Goal: Find specific page/section

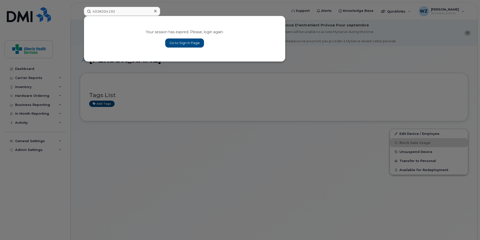
type input "4038204192"
click at [183, 43] on link "Go to Sign In Page" at bounding box center [184, 43] width 39 height 9
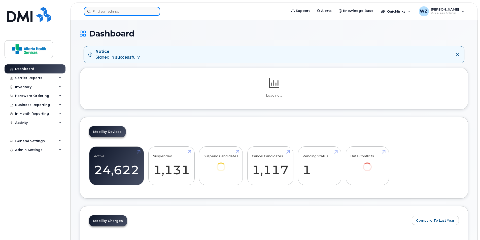
click at [103, 12] on input at bounding box center [122, 11] width 76 height 9
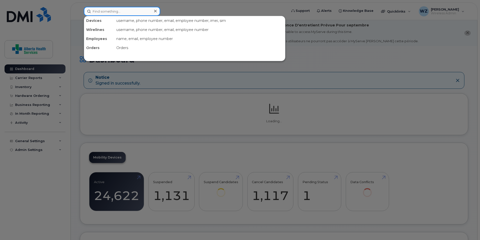
paste input "4038204192"
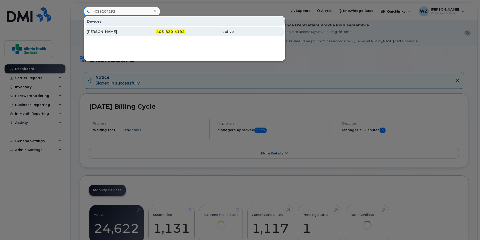
type input "4038204192"
click at [124, 33] on div "[PERSON_NAME]" at bounding box center [111, 31] width 49 height 5
